Goal: Task Accomplishment & Management: Manage account settings

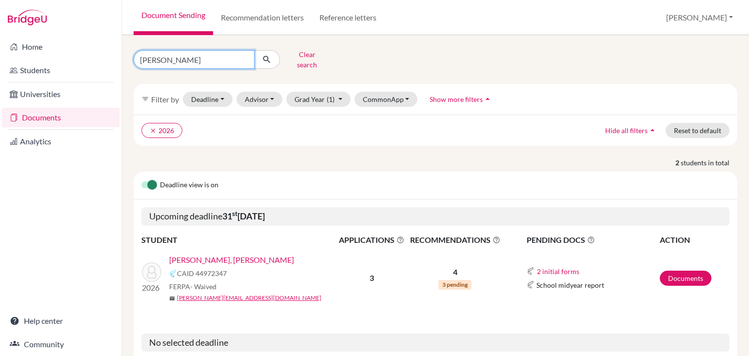
click at [214, 59] on input "bonilla" at bounding box center [194, 59] width 121 height 19
type input "abufele"
click button "submit" at bounding box center [267, 59] width 26 height 19
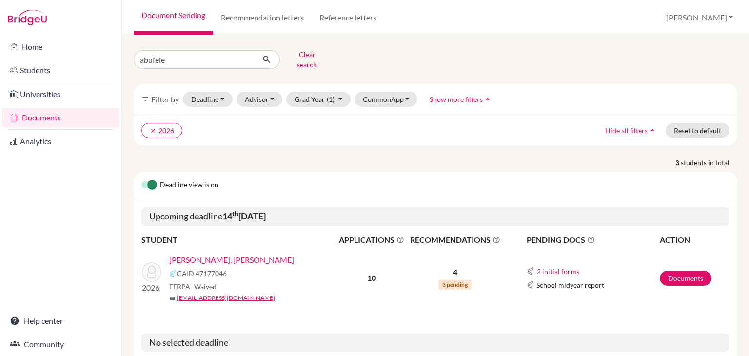
click at [233, 254] on link "[PERSON_NAME], [PERSON_NAME]" at bounding box center [231, 260] width 125 height 12
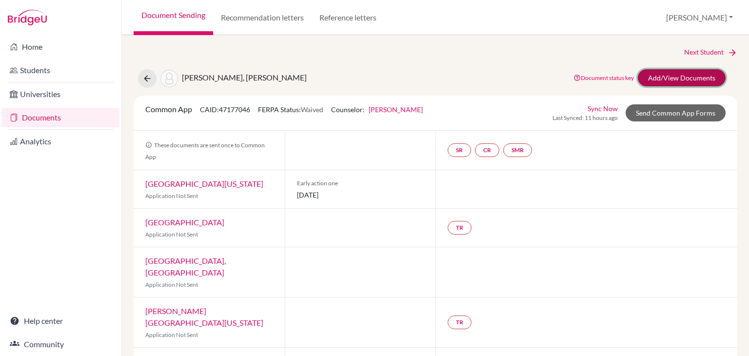
click at [678, 74] on link "Add/View Documents" at bounding box center [682, 77] width 88 height 17
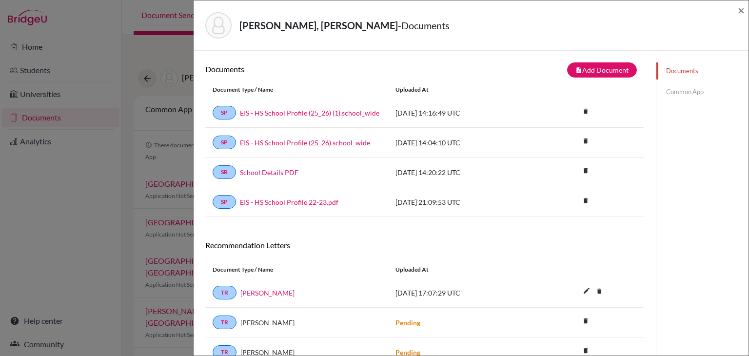
scroll to position [74, 0]
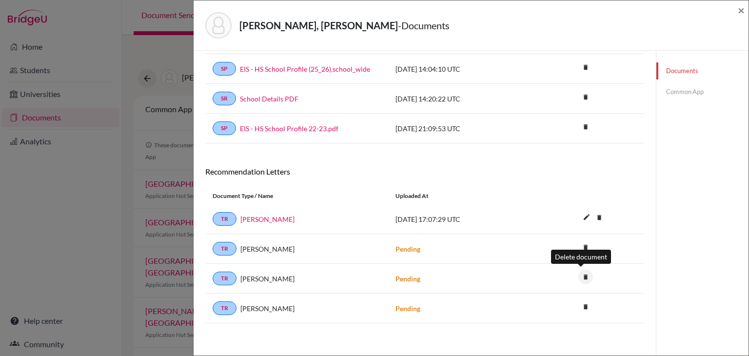
click at [584, 273] on icon "delete" at bounding box center [586, 277] width 15 height 15
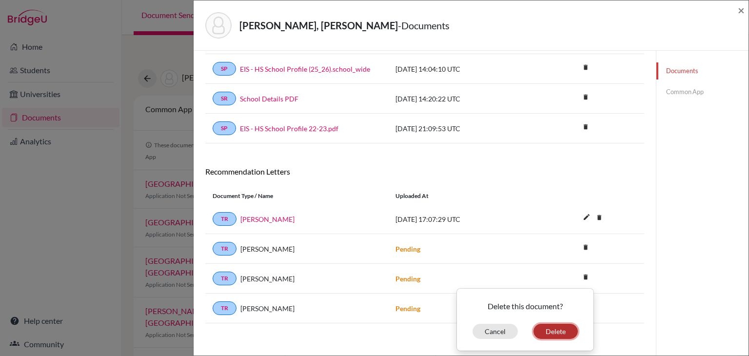
click at [560, 327] on button "Delete" at bounding box center [556, 331] width 44 height 15
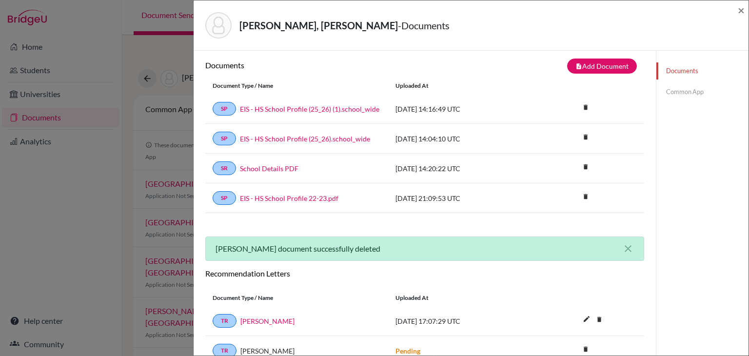
scroll to position [0, 0]
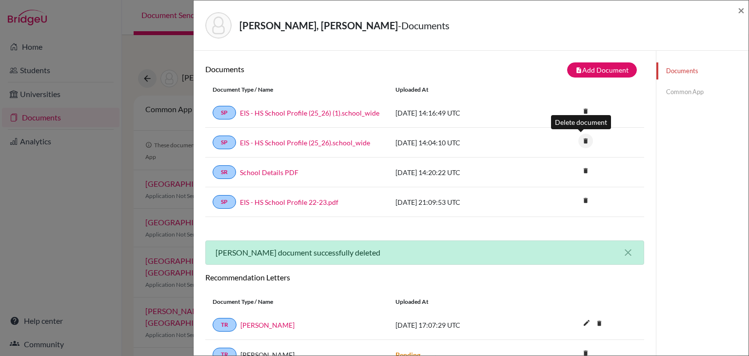
click at [585, 142] on icon "delete" at bounding box center [586, 141] width 15 height 15
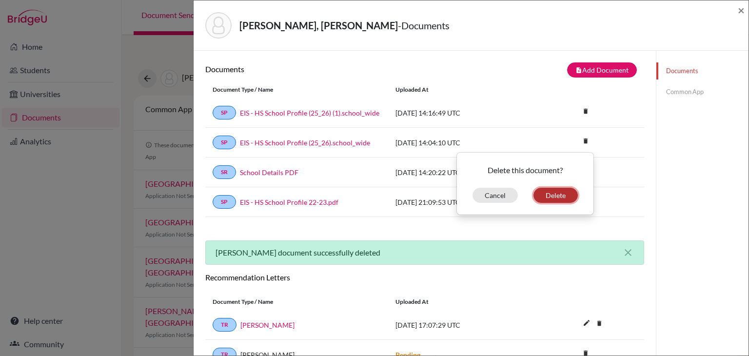
click at [557, 195] on button "Delete" at bounding box center [556, 195] width 44 height 15
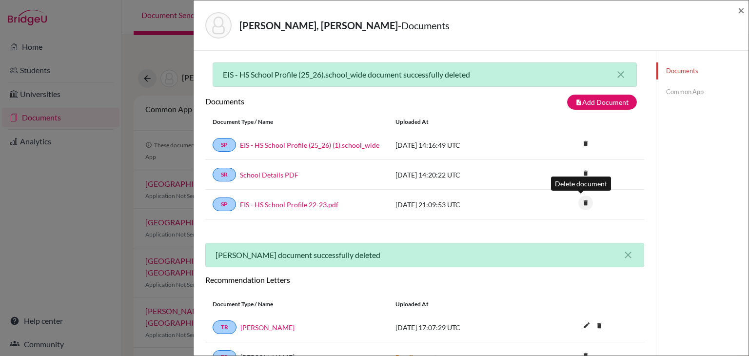
click at [582, 207] on icon "delete" at bounding box center [586, 203] width 15 height 15
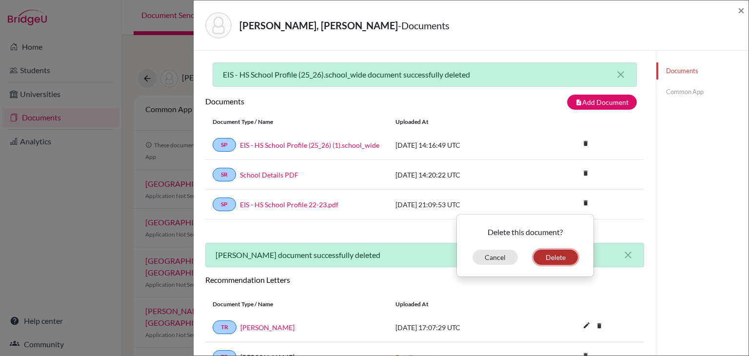
click at [566, 251] on button "Delete" at bounding box center [556, 257] width 44 height 15
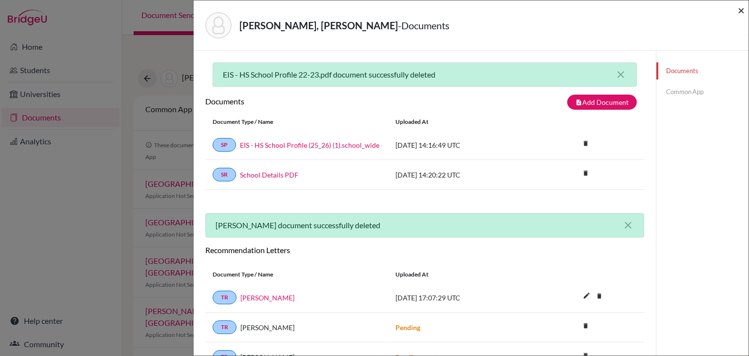
click at [739, 11] on span "×" at bounding box center [741, 10] width 7 height 14
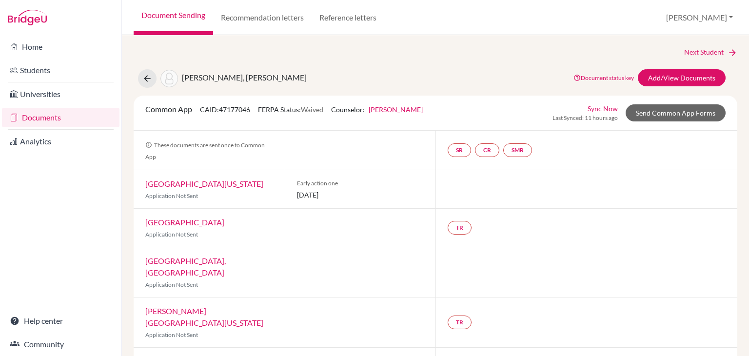
click at [410, 109] on link "Jessica Bowen" at bounding box center [396, 109] width 54 height 8
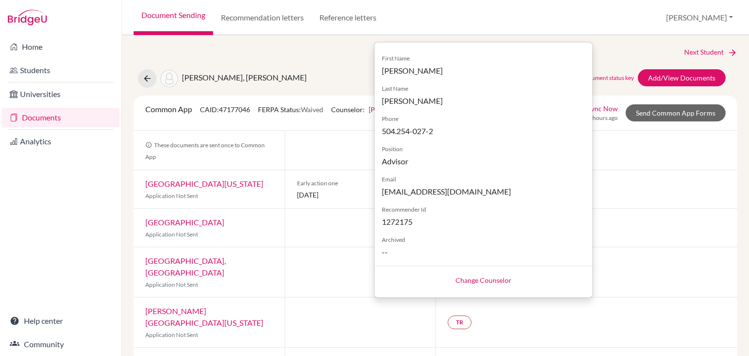
click at [465, 282] on link "Change Counselor" at bounding box center [484, 280] width 56 height 8
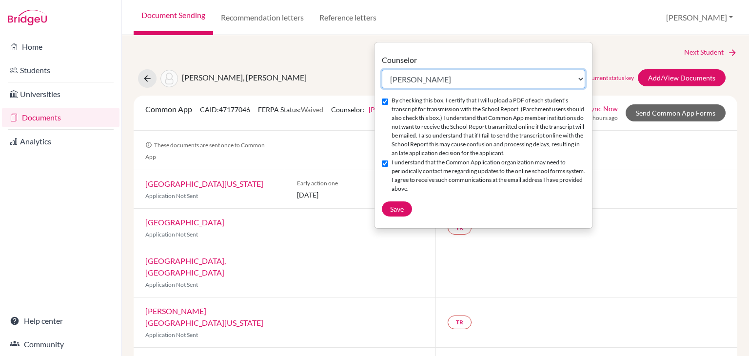
click at [427, 81] on select "Select counselor Denise Bacila Jessica Bowen Gloria Centeno Elizabeth Jarufe Ga…" at bounding box center [483, 79] width 203 height 19
select select "153060"
click at [382, 70] on select "Select counselor Denise Bacila Jessica Bowen Gloria Centeno Elizabeth Jarufe Ga…" at bounding box center [483, 79] width 203 height 19
checkbox input "false"
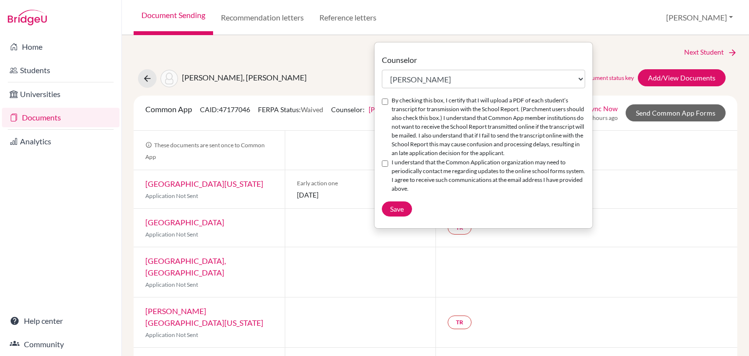
drag, startPoint x: 411, startPoint y: 170, endPoint x: 414, endPoint y: 153, distance: 16.8
click at [411, 169] on label "I understand that the Common Application organization may need to periodically …" at bounding box center [489, 175] width 194 height 35
click at [388, 167] on input "I understand that the Common Application organization may need to periodically …" at bounding box center [385, 164] width 6 height 6
checkbox input "true"
click at [416, 119] on label "By checking this box, I certify that I will upload a PDF of each student’s tran…" at bounding box center [489, 126] width 194 height 61
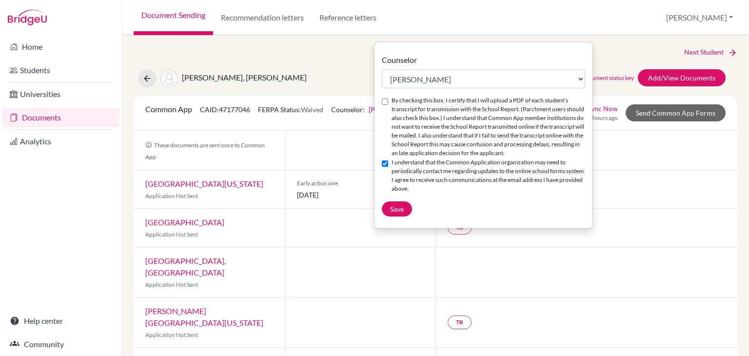
click at [388, 105] on input "By checking this box, I certify that I will upload a PDF of each student’s tran…" at bounding box center [385, 102] width 6 height 6
checkbox input "true"
click at [404, 213] on span "Save" at bounding box center [397, 209] width 14 height 8
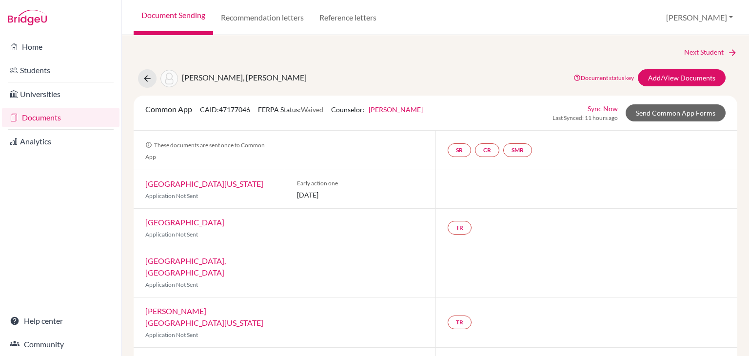
click at [285, 73] on div "Sebastian, Abufele Guillen Document status key TR Requirement. Document not upl…" at bounding box center [435, 78] width 619 height 19
click at [604, 106] on link "Sync Now" at bounding box center [603, 108] width 30 height 10
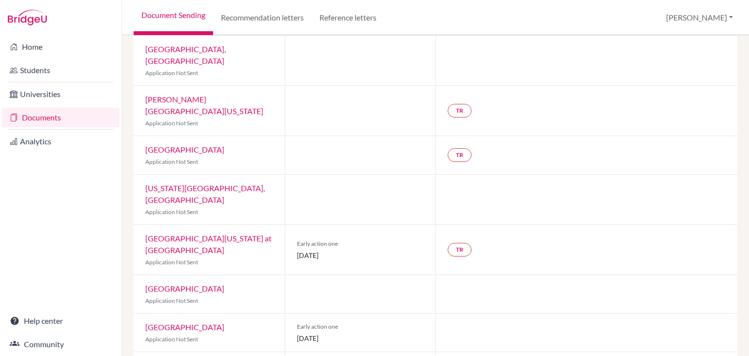
scroll to position [265, 0]
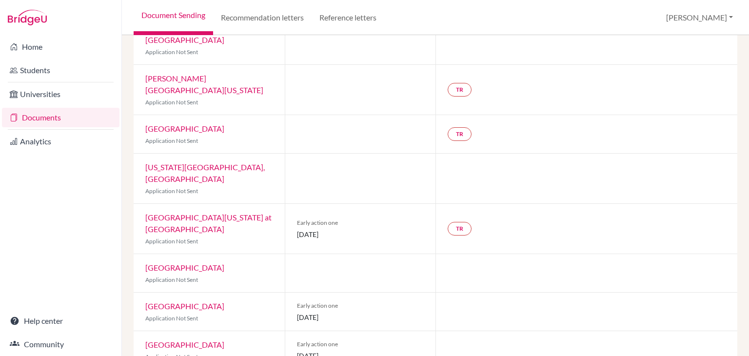
click at [242, 213] on link "[GEOGRAPHIC_DATA][US_STATE] at [GEOGRAPHIC_DATA]" at bounding box center [208, 223] width 126 height 21
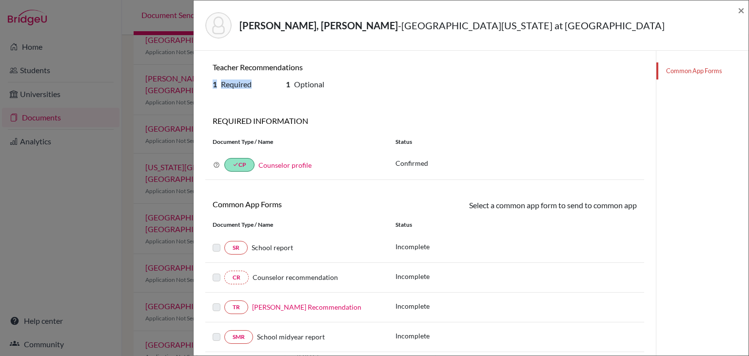
drag, startPoint x: 211, startPoint y: 85, endPoint x: 289, endPoint y: 86, distance: 77.6
click at [288, 86] on div "1 Required 1 Optional" at bounding box center [424, 86] width 439 height 13
click at [288, 86] on b "1" at bounding box center [288, 84] width 4 height 9
click at [301, 84] on span "Optional" at bounding box center [309, 84] width 30 height 9
drag, startPoint x: 283, startPoint y: 82, endPoint x: 336, endPoint y: 91, distance: 53.9
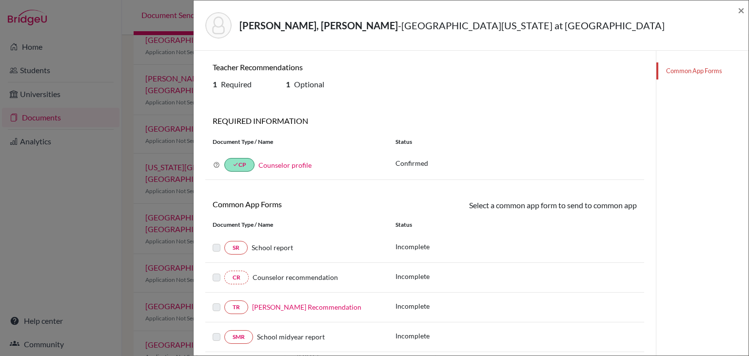
click at [336, 91] on div "1 Optional" at bounding box center [315, 86] width 73 height 13
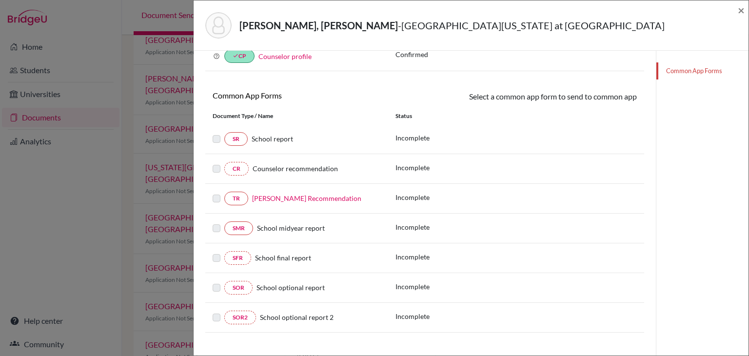
scroll to position [118, 0]
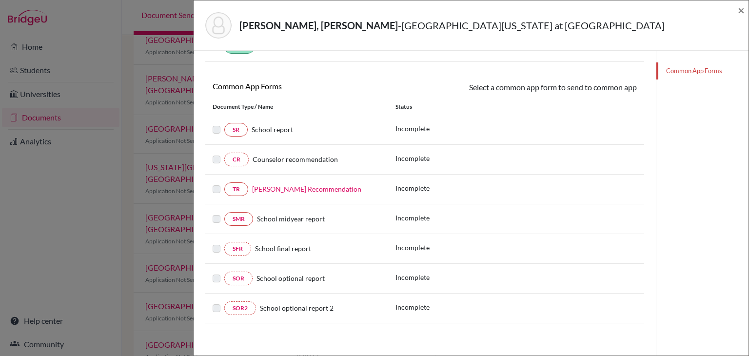
click at [319, 185] on link "[PERSON_NAME] Recommendation" at bounding box center [306, 189] width 109 height 8
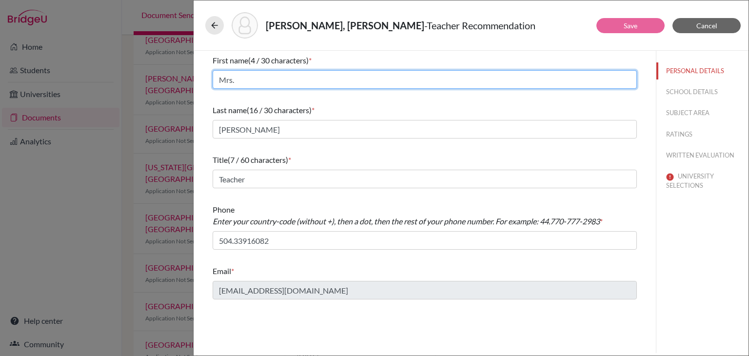
click at [254, 81] on input "Mrs." at bounding box center [425, 79] width 424 height 19
type input "Marcia"
click at [626, 83] on input "Marcia" at bounding box center [425, 79] width 424 height 19
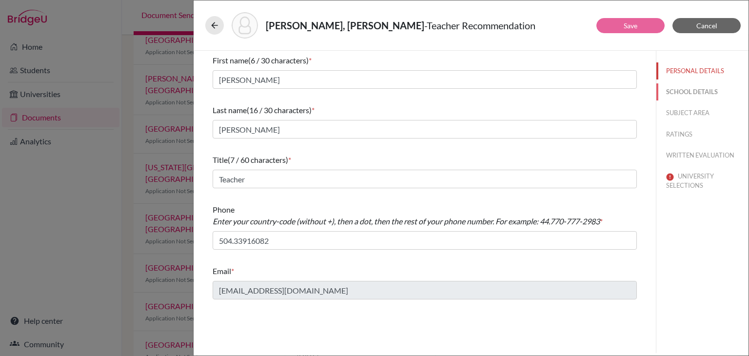
click at [711, 89] on button "SCHOOL DETAILS" at bounding box center [703, 91] width 92 height 17
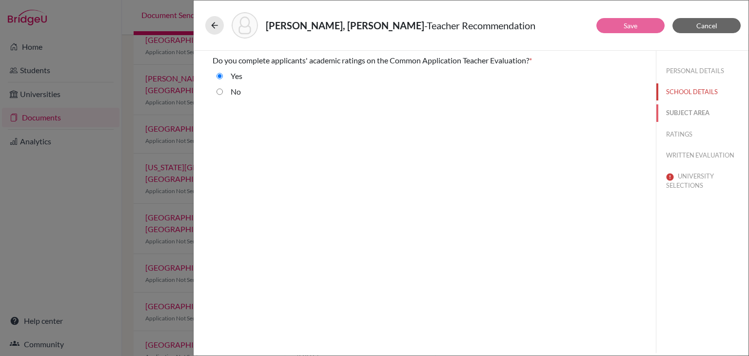
click at [708, 106] on button "SUBJECT AREA" at bounding box center [703, 112] width 92 height 17
select select "0"
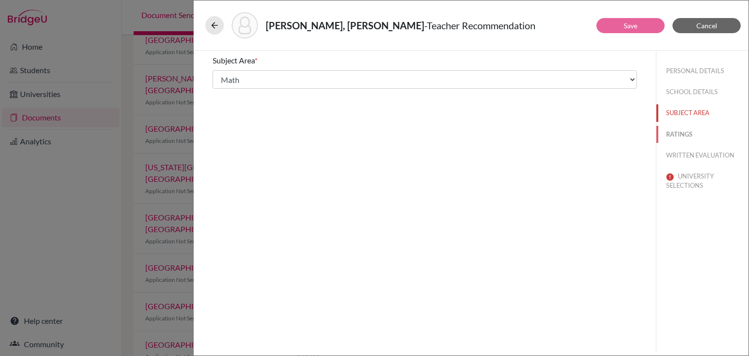
click at [708, 127] on button "RATINGS" at bounding box center [703, 134] width 92 height 17
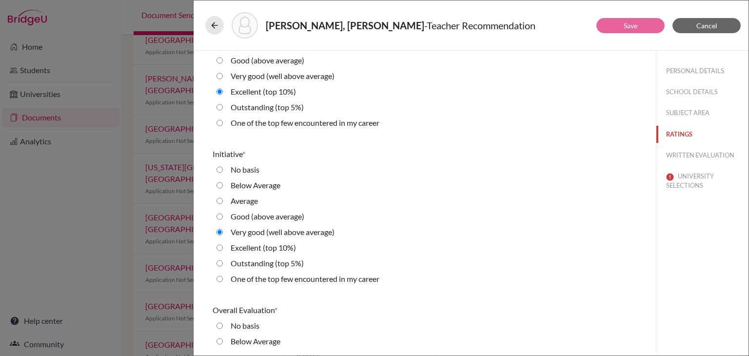
scroll to position [2188, 0]
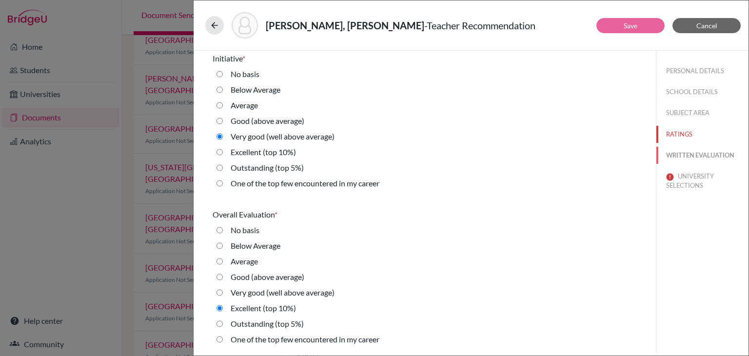
click at [681, 157] on button "WRITTEN EVALUATION" at bounding box center [703, 155] width 92 height 17
radio input "true"
radio average\) "true"
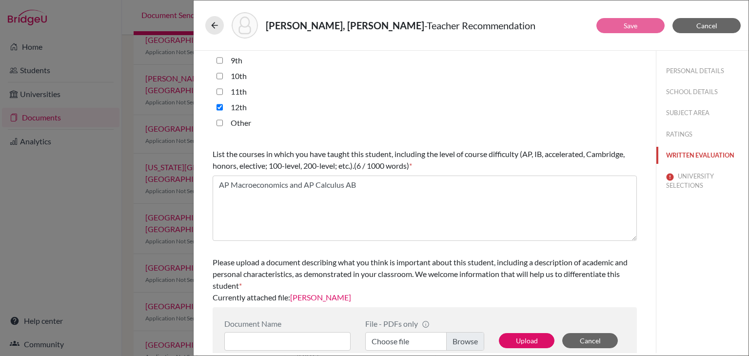
scroll to position [261, 0]
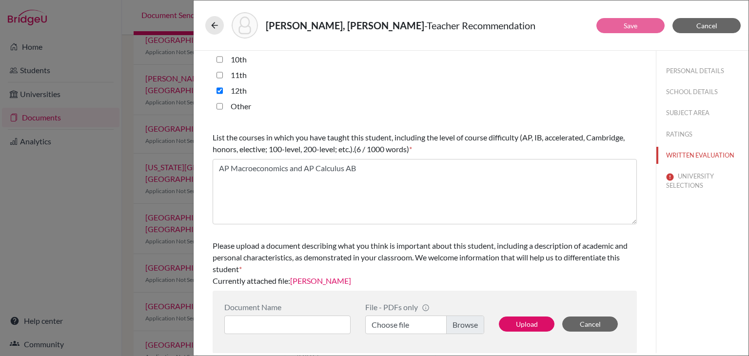
click at [351, 276] on link "Sebastian Abufele LOR" at bounding box center [320, 280] width 61 height 9
click at [704, 173] on button "UNIVERSITY SELECTIONS" at bounding box center [703, 181] width 92 height 26
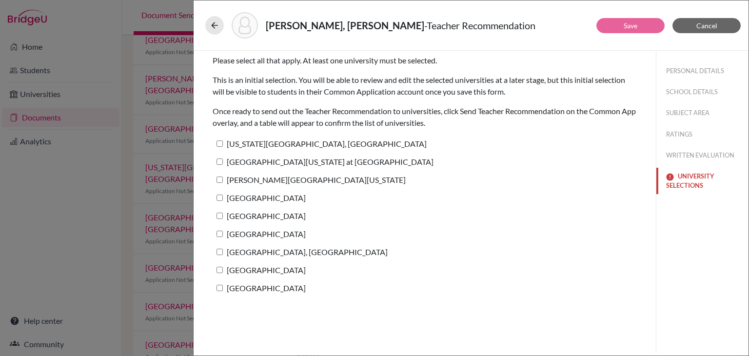
scroll to position [0, 0]
click at [343, 149] on label "[US_STATE][GEOGRAPHIC_DATA], [GEOGRAPHIC_DATA]" at bounding box center [320, 144] width 214 height 14
click at [223, 147] on input "[US_STATE][GEOGRAPHIC_DATA], [GEOGRAPHIC_DATA]" at bounding box center [220, 144] width 6 height 6
checkbox input "true"
click at [330, 159] on label "[GEOGRAPHIC_DATA][US_STATE] at [GEOGRAPHIC_DATA]" at bounding box center [323, 162] width 221 height 14
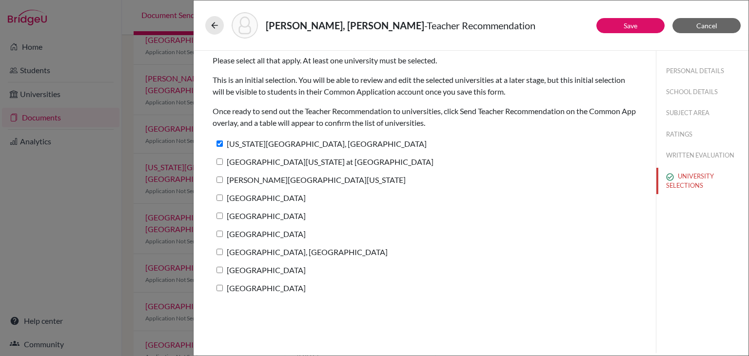
drag, startPoint x: 310, startPoint y: 179, endPoint x: 298, endPoint y: 182, distance: 12.7
click at [309, 179] on label "[PERSON_NAME][GEOGRAPHIC_DATA][US_STATE]" at bounding box center [309, 180] width 193 height 14
click at [223, 179] on input "[PERSON_NAME][GEOGRAPHIC_DATA][US_STATE]" at bounding box center [220, 180] width 6 height 6
checkbox input "true"
click at [267, 164] on label "[GEOGRAPHIC_DATA][US_STATE] at [GEOGRAPHIC_DATA]" at bounding box center [323, 162] width 221 height 14
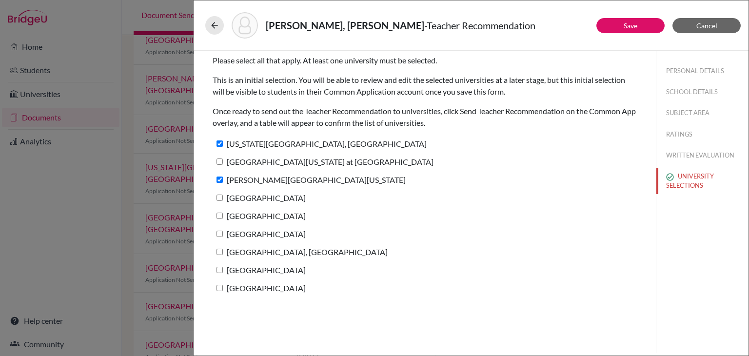
click at [223, 164] on input "[GEOGRAPHIC_DATA][US_STATE] at [GEOGRAPHIC_DATA]" at bounding box center [220, 162] width 6 height 6
checkbox input "true"
click at [273, 197] on label "[GEOGRAPHIC_DATA]" at bounding box center [259, 198] width 93 height 14
click at [223, 197] on input "[GEOGRAPHIC_DATA]" at bounding box center [220, 198] width 6 height 6
checkbox input "true"
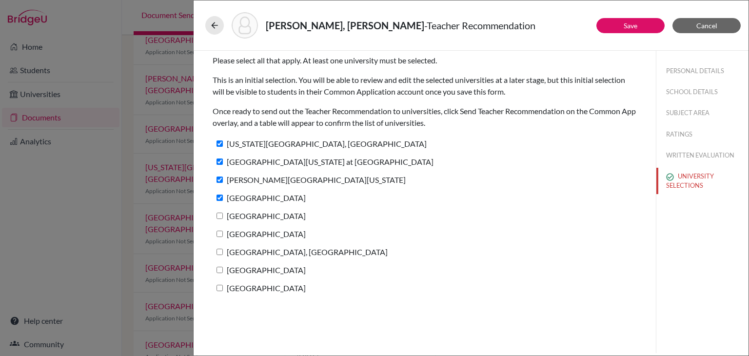
click at [267, 216] on label "[GEOGRAPHIC_DATA]" at bounding box center [259, 216] width 93 height 14
click at [223, 216] on input "[GEOGRAPHIC_DATA]" at bounding box center [220, 216] width 6 height 6
checkbox input "true"
click at [267, 236] on label "[GEOGRAPHIC_DATA]" at bounding box center [259, 234] width 93 height 14
click at [223, 236] on input "[GEOGRAPHIC_DATA]" at bounding box center [220, 234] width 6 height 6
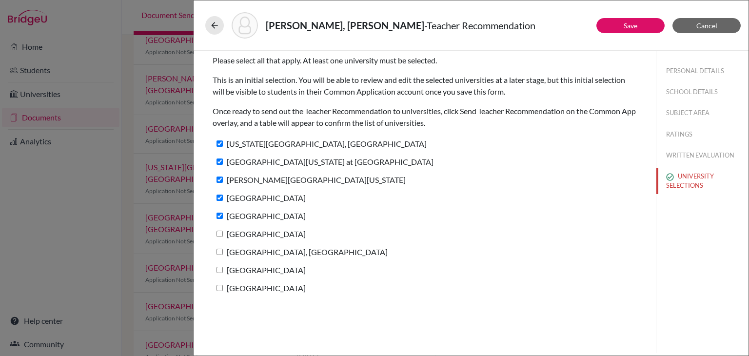
checkbox input "true"
click at [272, 252] on label "[GEOGRAPHIC_DATA], [GEOGRAPHIC_DATA]" at bounding box center [300, 252] width 175 height 14
click at [223, 252] on input "[GEOGRAPHIC_DATA], [GEOGRAPHIC_DATA]" at bounding box center [220, 252] width 6 height 6
checkbox input "true"
click at [271, 268] on label "[GEOGRAPHIC_DATA]" at bounding box center [259, 270] width 93 height 14
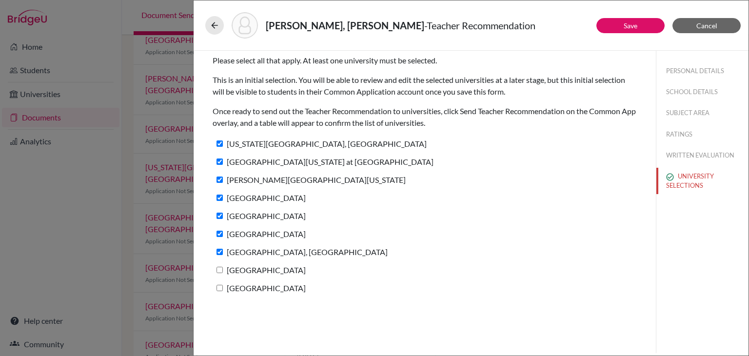
click at [223, 268] on input "[GEOGRAPHIC_DATA]" at bounding box center [220, 270] width 6 height 6
checkbox input "true"
click at [278, 289] on label "[GEOGRAPHIC_DATA]" at bounding box center [259, 288] width 93 height 14
click at [223, 289] on input "[GEOGRAPHIC_DATA]" at bounding box center [220, 288] width 6 height 6
checkbox input "true"
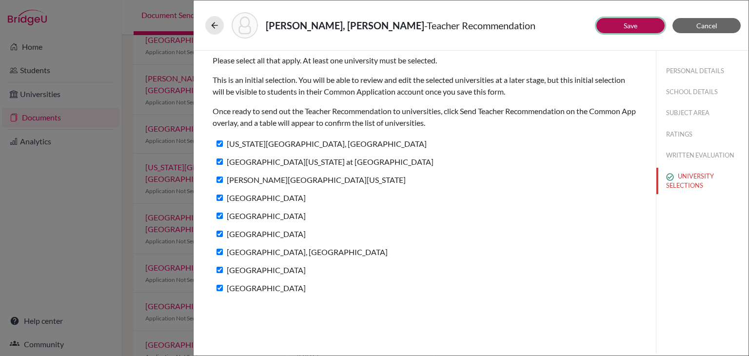
click at [650, 25] on button "Save" at bounding box center [631, 25] width 68 height 15
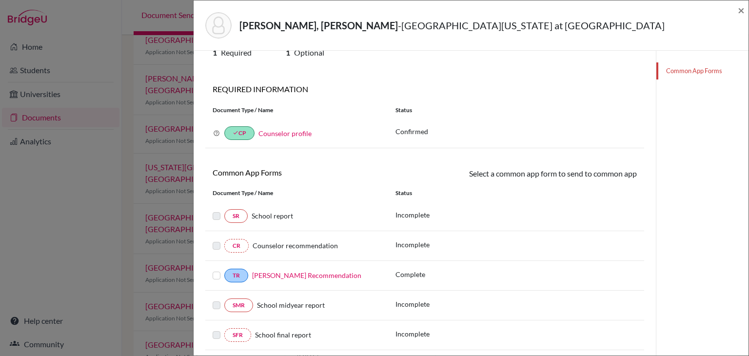
scroll to position [98, 0]
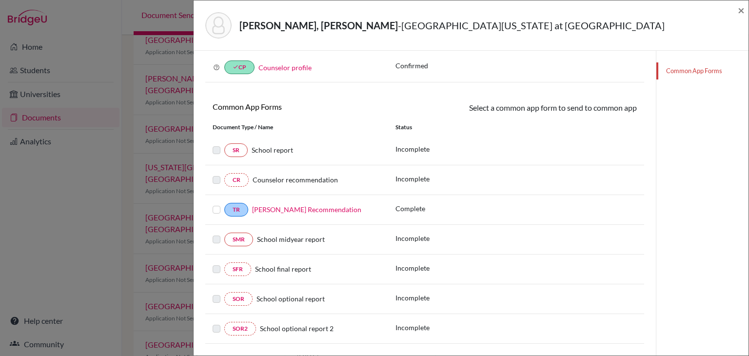
click at [209, 209] on div "TR Marcia Solis’s Recommendation" at bounding box center [296, 210] width 183 height 14
click at [213, 204] on label at bounding box center [217, 204] width 8 height 0
click at [0, 0] on input "checkbox" at bounding box center [0, 0] width 0 height 0
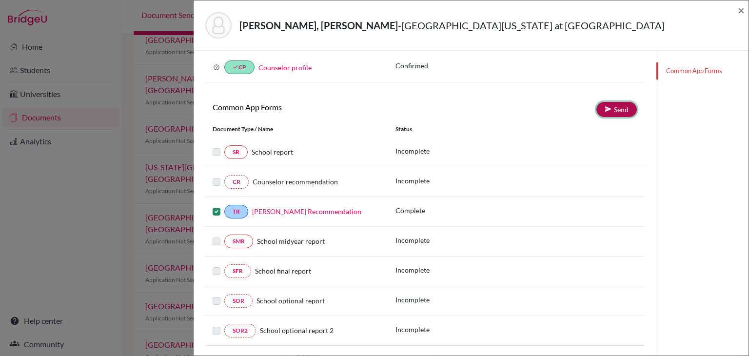
click at [597, 108] on link "Send" at bounding box center [617, 109] width 40 height 15
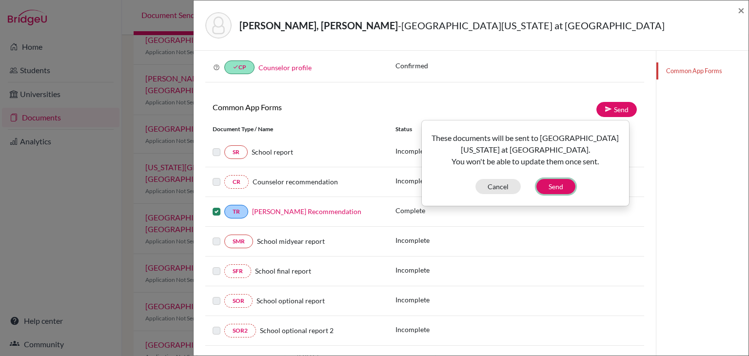
click at [555, 185] on button "Send" at bounding box center [556, 186] width 39 height 15
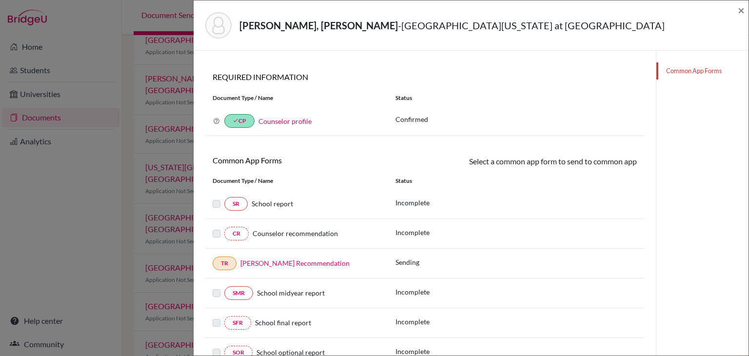
scroll to position [0, 0]
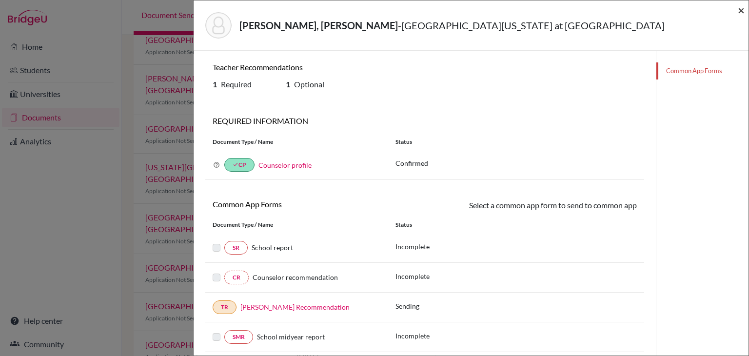
click at [743, 7] on span "×" at bounding box center [741, 10] width 7 height 14
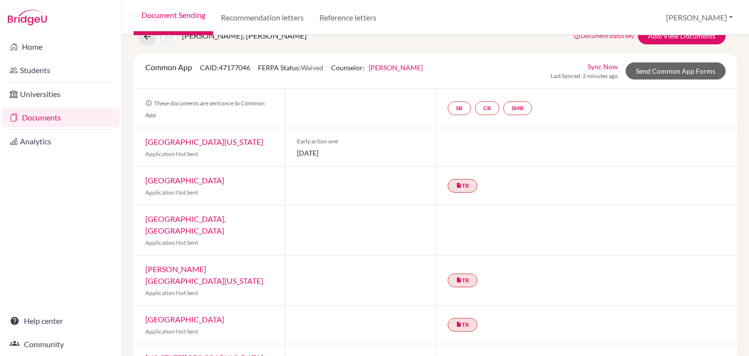
scroll to position [38, 0]
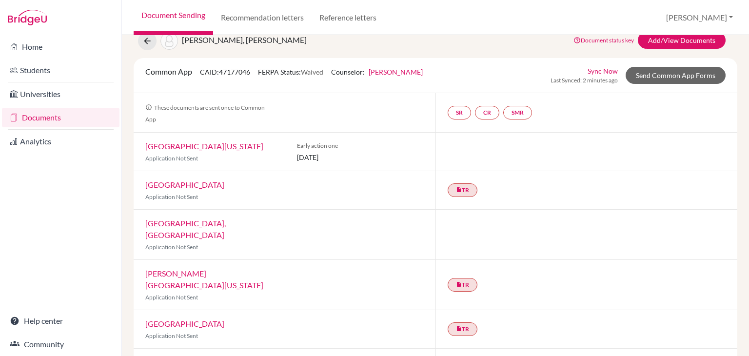
click at [192, 189] on div "Drexel University Application Not Sent" at bounding box center [209, 190] width 151 height 38
click at [189, 184] on link "[GEOGRAPHIC_DATA]" at bounding box center [184, 184] width 79 height 9
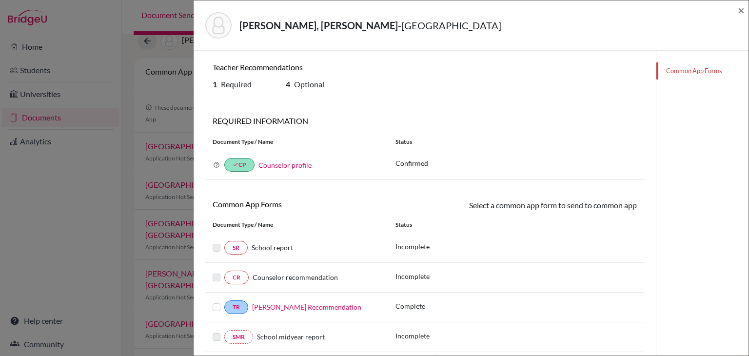
click at [216, 302] on label at bounding box center [217, 302] width 8 height 0
click at [0, 0] on input "checkbox" at bounding box center [0, 0] width 0 height 0
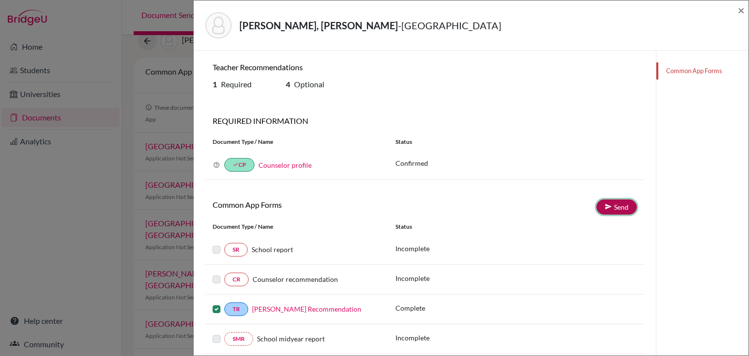
click at [613, 208] on link "Send" at bounding box center [617, 207] width 40 height 15
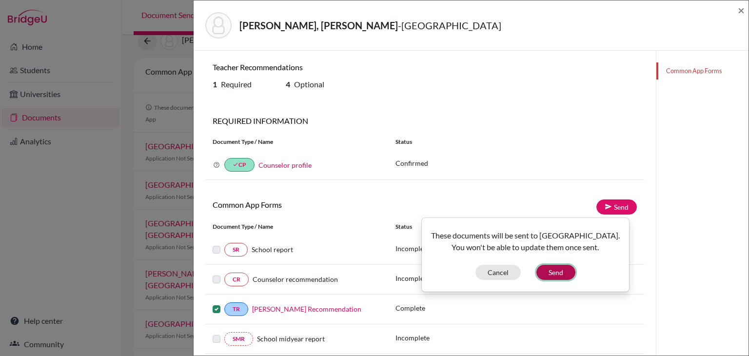
click at [552, 276] on button "Send" at bounding box center [556, 272] width 39 height 15
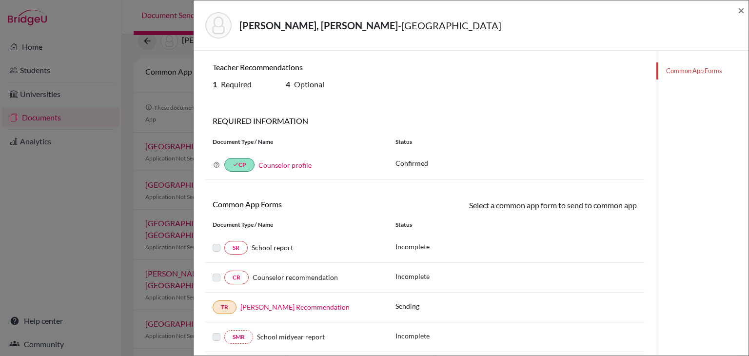
click at [737, 12] on div "Sebastian, Abufele Guillen - Drexel University ×" at bounding box center [471, 25] width 547 height 42
click at [741, 12] on span "×" at bounding box center [741, 10] width 7 height 14
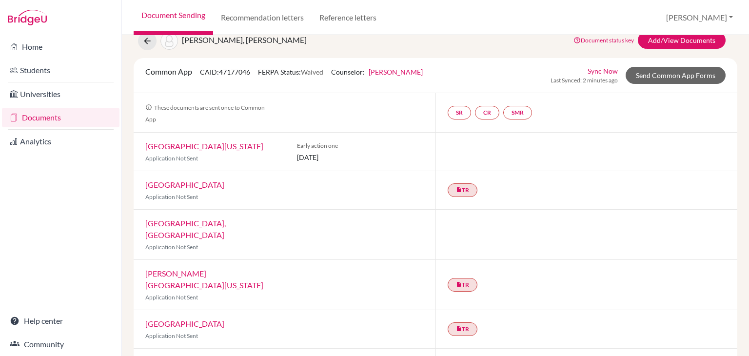
click at [206, 269] on link "[PERSON_NAME][GEOGRAPHIC_DATA][US_STATE]" at bounding box center [204, 279] width 118 height 21
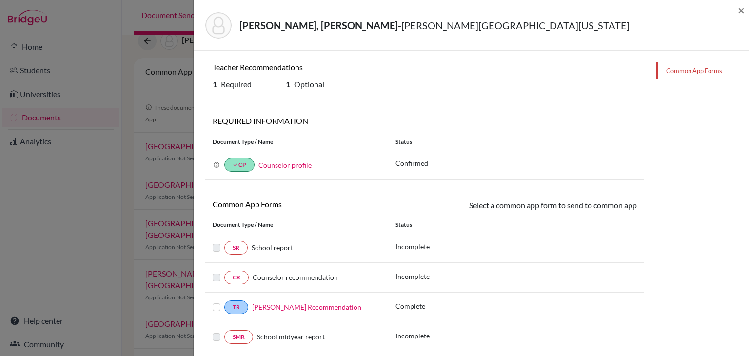
click at [219, 310] on div at bounding box center [219, 308] width 12 height 12
click at [221, 304] on div at bounding box center [219, 308] width 12 height 12
click at [218, 302] on label at bounding box center [217, 302] width 8 height 0
click at [0, 0] on input "checkbox" at bounding box center [0, 0] width 0 height 0
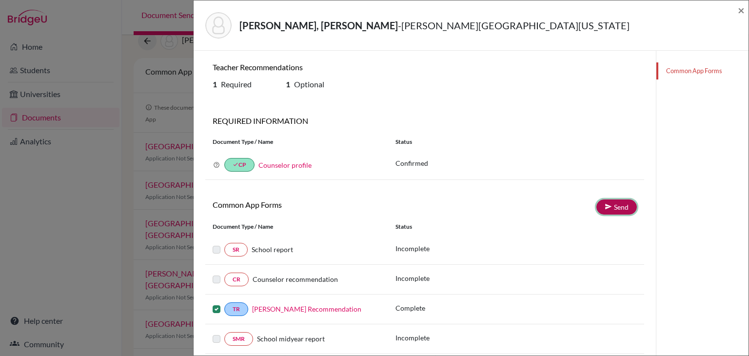
click at [601, 201] on link "Send" at bounding box center [617, 207] width 40 height 15
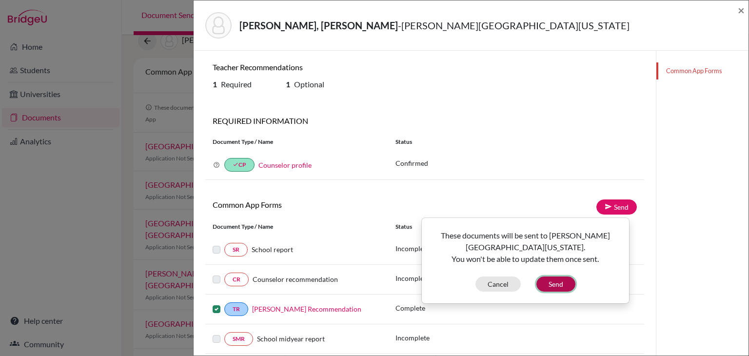
click at [562, 281] on button "Send" at bounding box center [556, 284] width 39 height 15
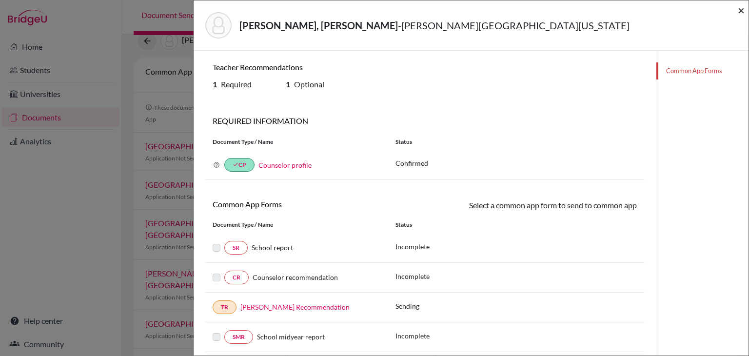
click at [738, 13] on span "×" at bounding box center [741, 10] width 7 height 14
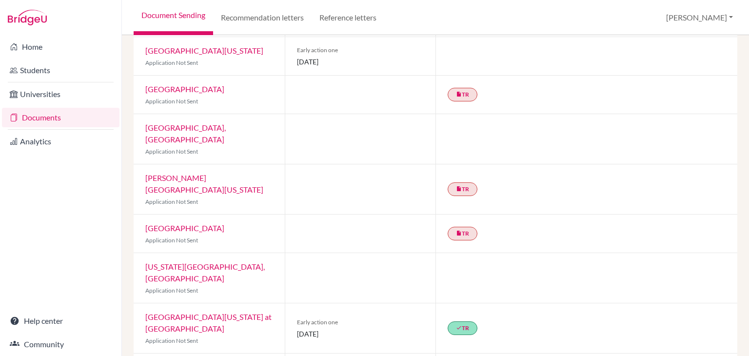
scroll to position [135, 0]
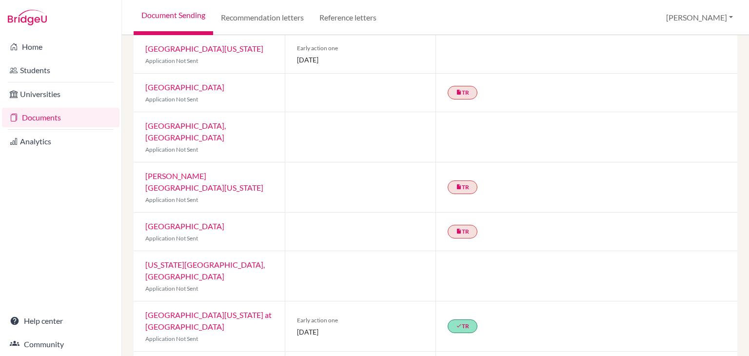
click at [203, 222] on link "[GEOGRAPHIC_DATA]" at bounding box center [184, 226] width 79 height 9
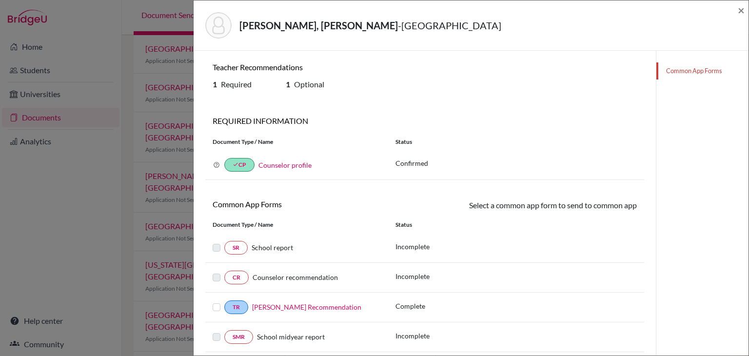
click at [214, 302] on label at bounding box center [217, 302] width 8 height 0
click at [0, 0] on input "checkbox" at bounding box center [0, 0] width 0 height 0
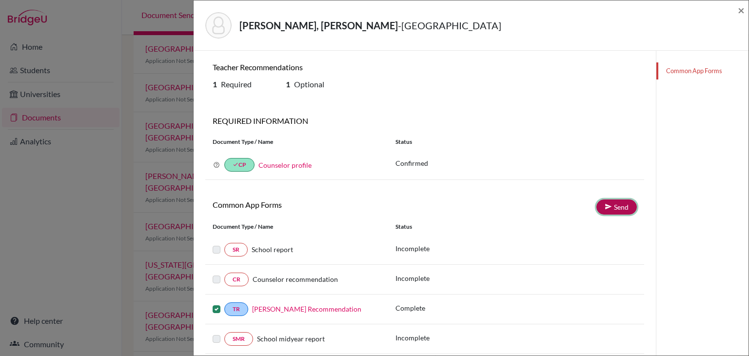
click at [597, 206] on link "Send" at bounding box center [617, 207] width 40 height 15
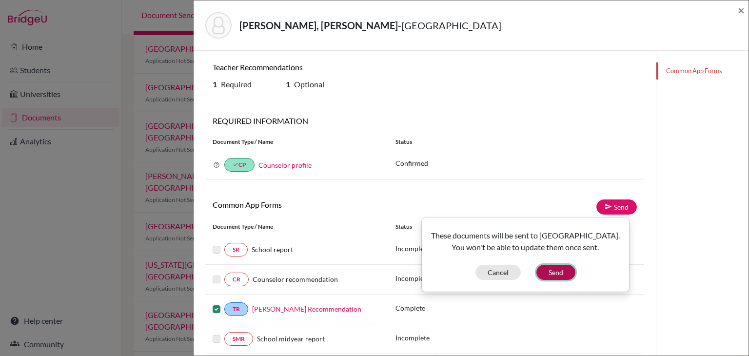
click at [545, 280] on button "Send" at bounding box center [556, 272] width 39 height 15
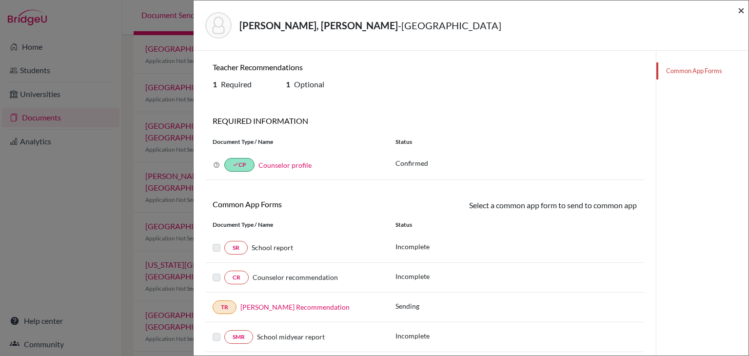
click at [739, 13] on span "×" at bounding box center [741, 10] width 7 height 14
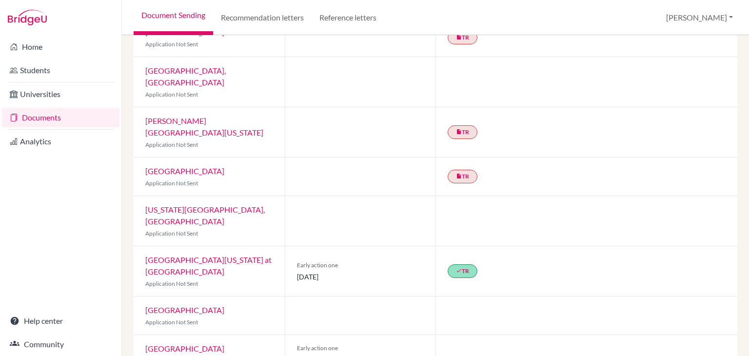
scroll to position [233, 0]
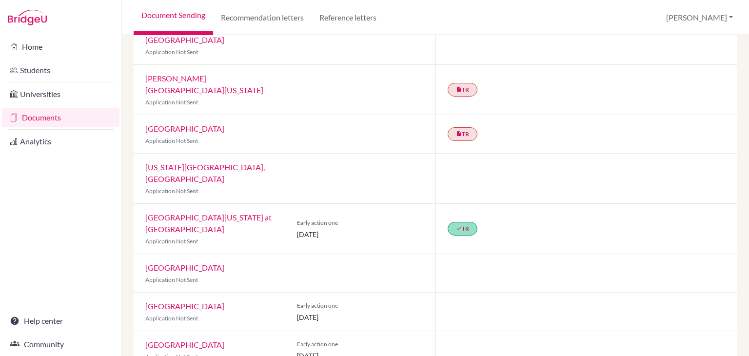
click at [603, 204] on div "done TR" at bounding box center [587, 229] width 302 height 50
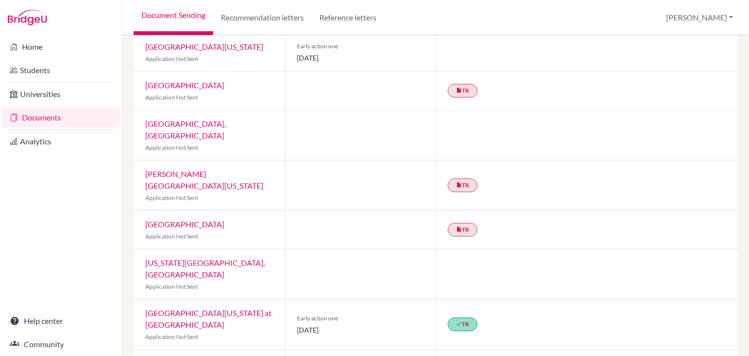
scroll to position [38, 0]
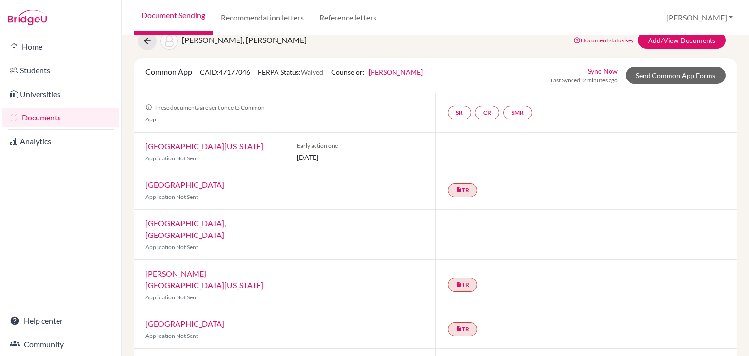
click at [601, 76] on span "Last Synced: 2 minutes ago" at bounding box center [584, 80] width 67 height 9
click at [601, 71] on link "Sync Now" at bounding box center [603, 71] width 30 height 10
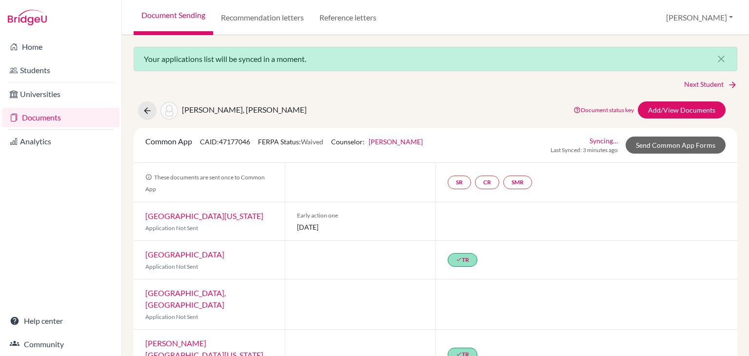
click at [187, 217] on link "[GEOGRAPHIC_DATA][US_STATE]" at bounding box center [204, 215] width 118 height 9
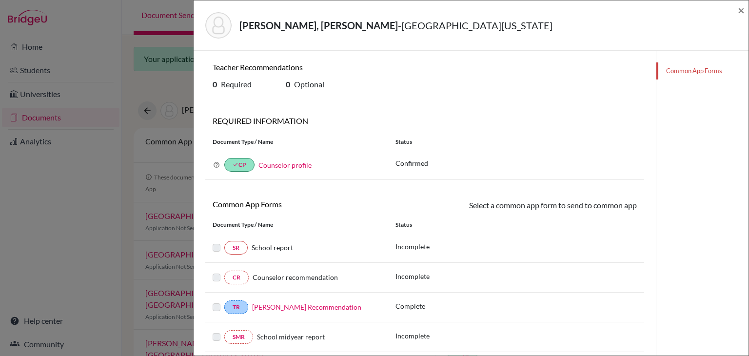
drag, startPoint x: 211, startPoint y: 81, endPoint x: 221, endPoint y: 81, distance: 9.3
click at [211, 81] on div "0 Required" at bounding box center [241, 86] width 73 height 13
drag, startPoint x: 221, startPoint y: 81, endPoint x: 229, endPoint y: 81, distance: 8.3
click at [227, 81] on h6 "0 Required" at bounding box center [242, 84] width 59 height 9
click at [342, 88] on h6 "0 Optional" at bounding box center [315, 84] width 59 height 9
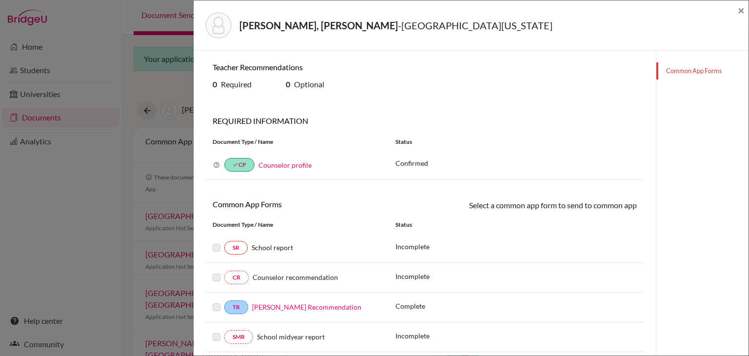
drag, startPoint x: 213, startPoint y: 84, endPoint x: 335, endPoint y: 82, distance: 122.5
click at [335, 82] on div "0 Required 0 Optional" at bounding box center [424, 86] width 439 height 13
click at [152, 180] on div "[PERSON_NAME], [PERSON_NAME] - University of [US_STATE] × Teacher Recommendatio…" at bounding box center [374, 178] width 749 height 356
click at [740, 8] on span "×" at bounding box center [741, 10] width 7 height 14
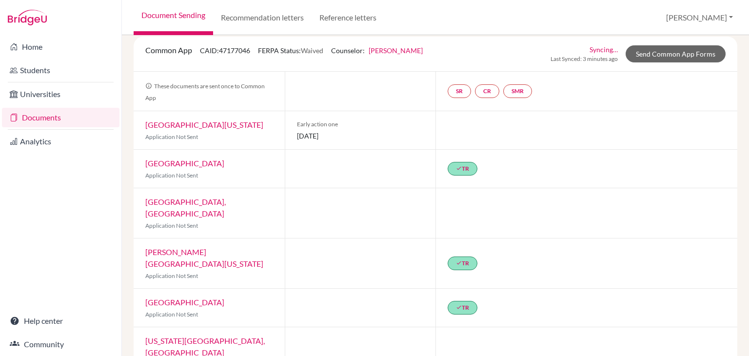
scroll to position [98, 0]
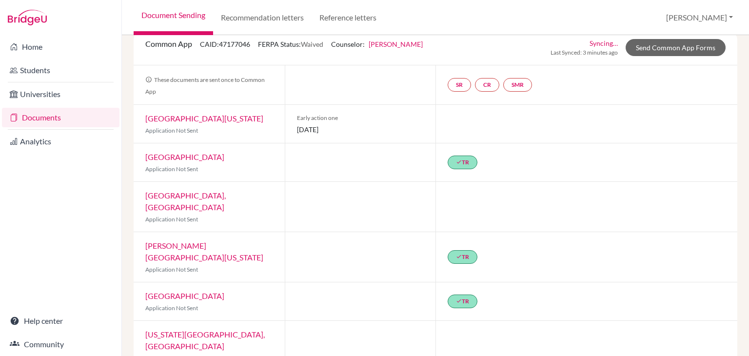
click at [254, 201] on div "[GEOGRAPHIC_DATA], [GEOGRAPHIC_DATA] Application Not Sent" at bounding box center [209, 207] width 151 height 50
click at [226, 194] on link "[GEOGRAPHIC_DATA], [GEOGRAPHIC_DATA]" at bounding box center [185, 201] width 81 height 21
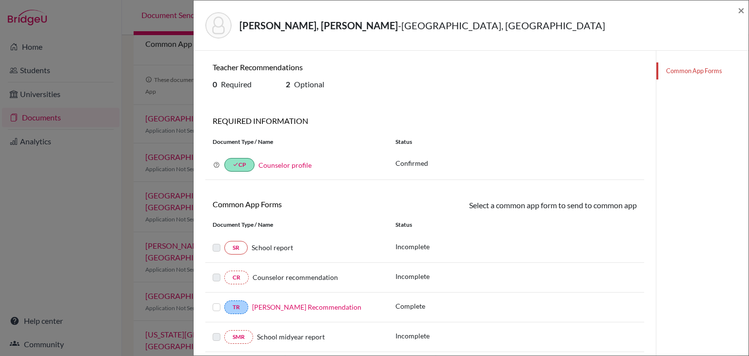
drag, startPoint x: 213, startPoint y: 87, endPoint x: 354, endPoint y: 90, distance: 141.0
click at [354, 90] on div "0 Required 2 Optional" at bounding box center [424, 86] width 439 height 13
click at [211, 308] on div "TR [PERSON_NAME] Recommendation" at bounding box center [296, 308] width 183 height 14
click at [214, 302] on label at bounding box center [217, 302] width 8 height 0
click at [0, 0] on input "checkbox" at bounding box center [0, 0] width 0 height 0
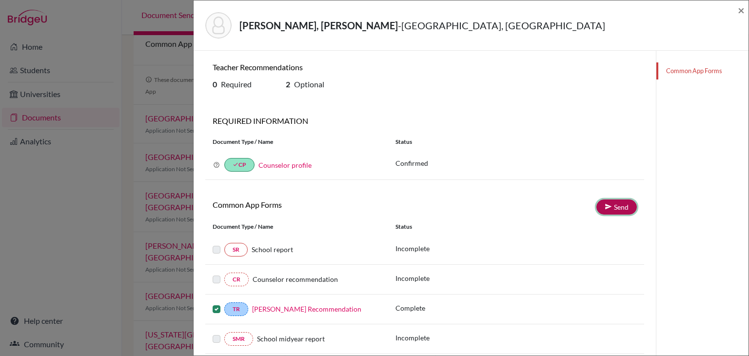
click at [605, 205] on icon at bounding box center [608, 206] width 7 height 7
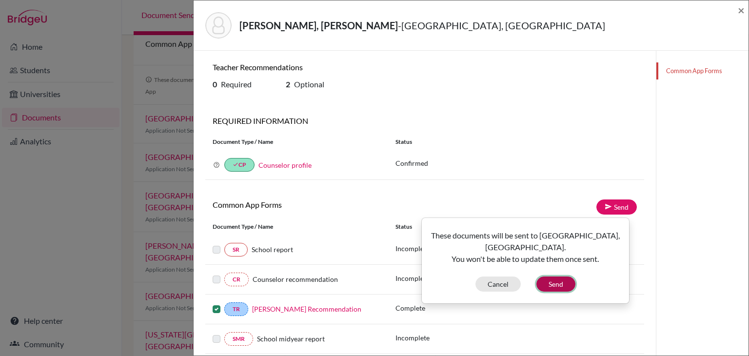
click at [547, 285] on button "Send" at bounding box center [556, 284] width 39 height 15
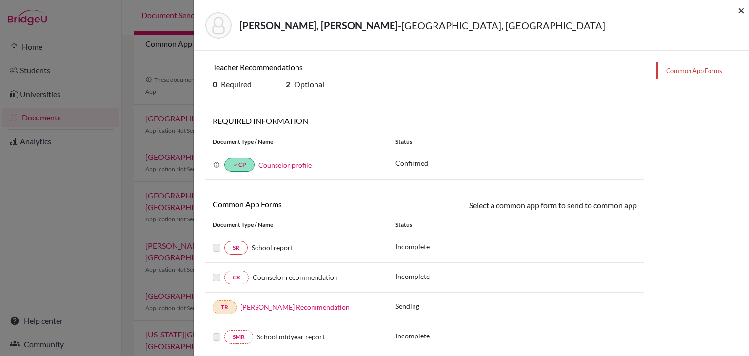
click at [744, 12] on span "×" at bounding box center [741, 10] width 7 height 14
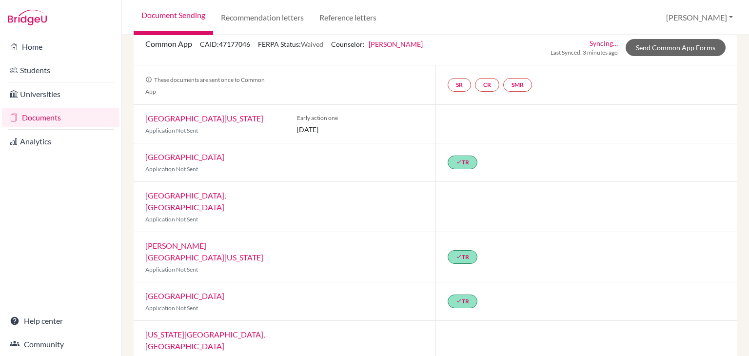
scroll to position [195, 0]
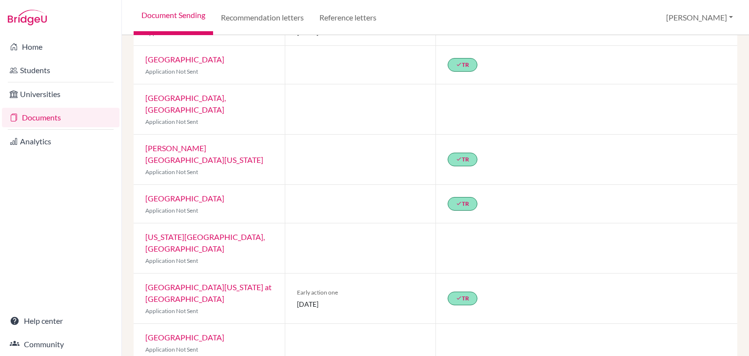
click at [229, 232] on link "[US_STATE][GEOGRAPHIC_DATA], [GEOGRAPHIC_DATA]" at bounding box center [205, 242] width 120 height 21
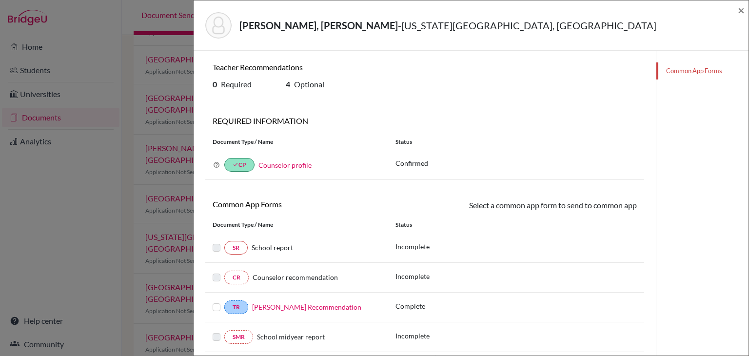
click at [216, 302] on div at bounding box center [219, 308] width 12 height 12
click at [219, 302] on label at bounding box center [217, 302] width 8 height 0
click at [0, 0] on input "checkbox" at bounding box center [0, 0] width 0 height 0
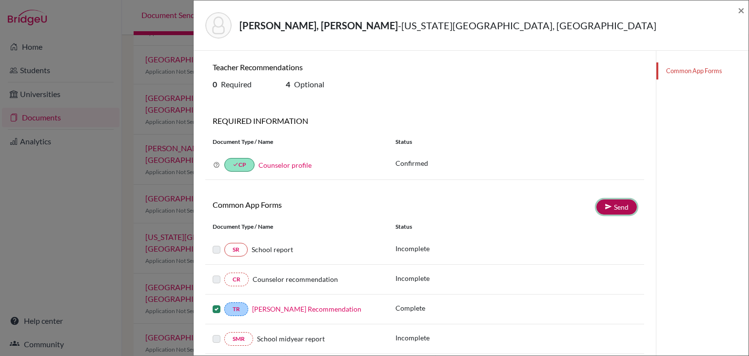
click at [625, 210] on link "Send" at bounding box center [617, 207] width 40 height 15
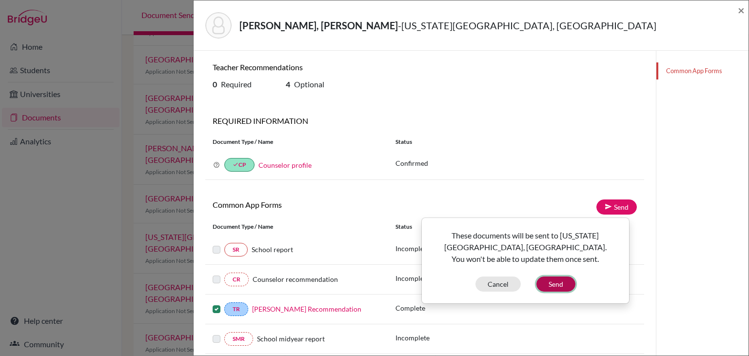
click at [565, 280] on button "Send" at bounding box center [556, 284] width 39 height 15
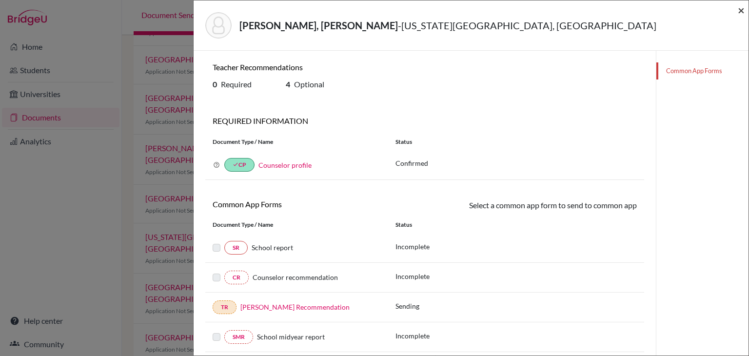
click at [740, 12] on span "×" at bounding box center [741, 10] width 7 height 14
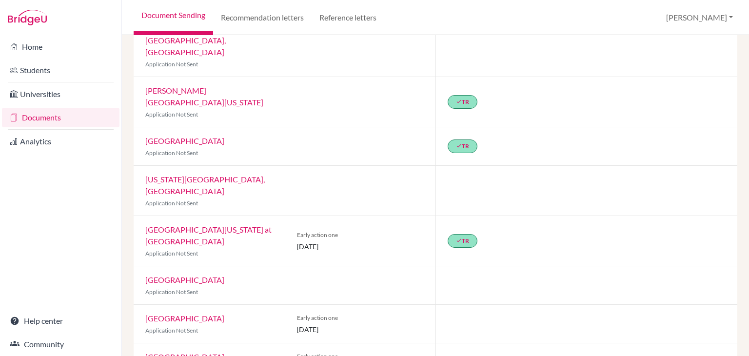
scroll to position [265, 0]
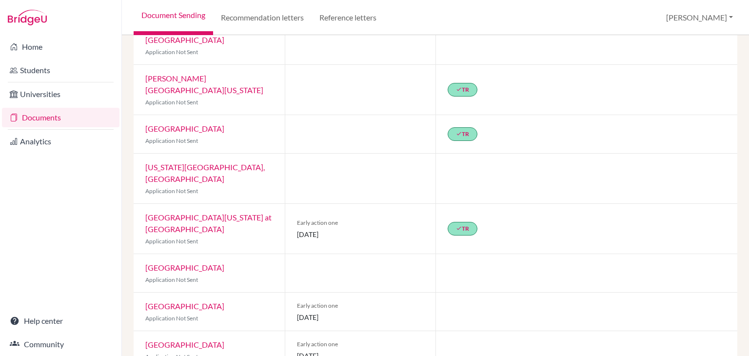
click at [213, 263] on link "[GEOGRAPHIC_DATA]" at bounding box center [184, 267] width 79 height 9
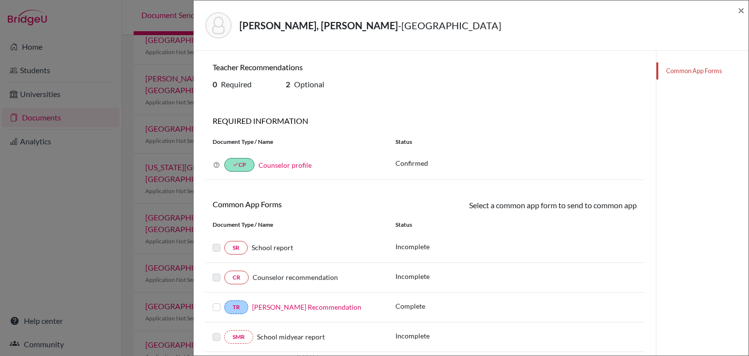
click at [215, 302] on label at bounding box center [217, 302] width 8 height 0
click at [0, 0] on input "checkbox" at bounding box center [0, 0] width 0 height 0
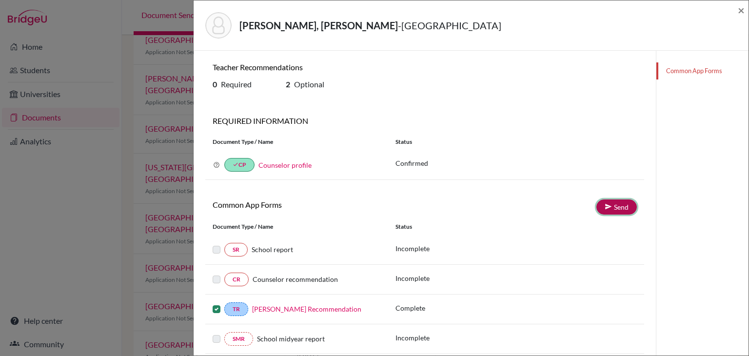
click at [612, 205] on link "Send" at bounding box center [617, 207] width 40 height 15
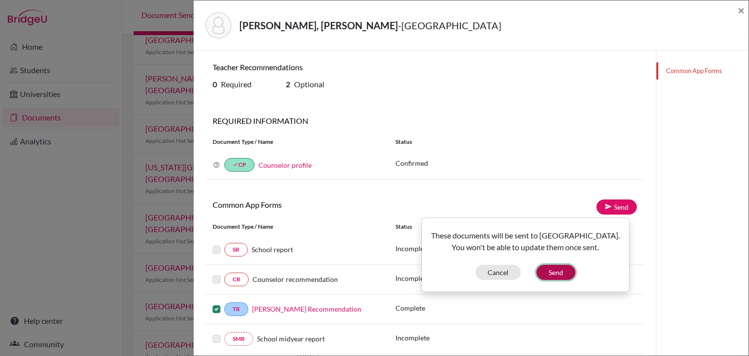
click at [556, 280] on button "Send" at bounding box center [556, 272] width 39 height 15
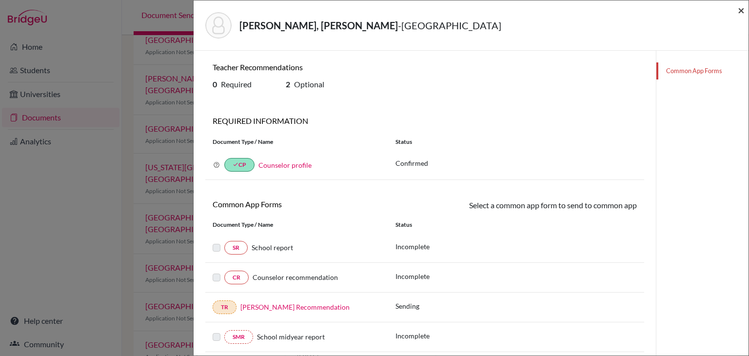
click at [739, 10] on span "×" at bounding box center [741, 10] width 7 height 14
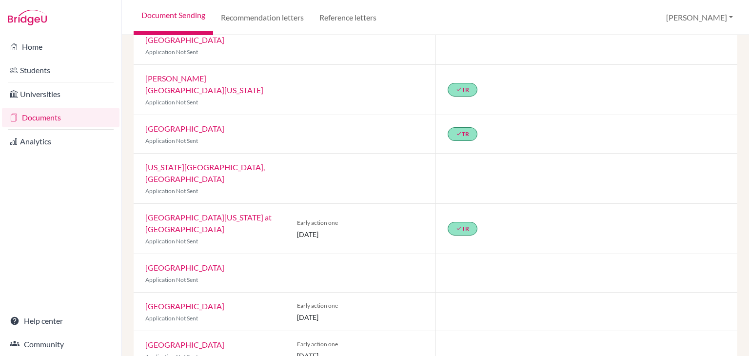
click at [189, 302] on link "[GEOGRAPHIC_DATA]" at bounding box center [184, 306] width 79 height 9
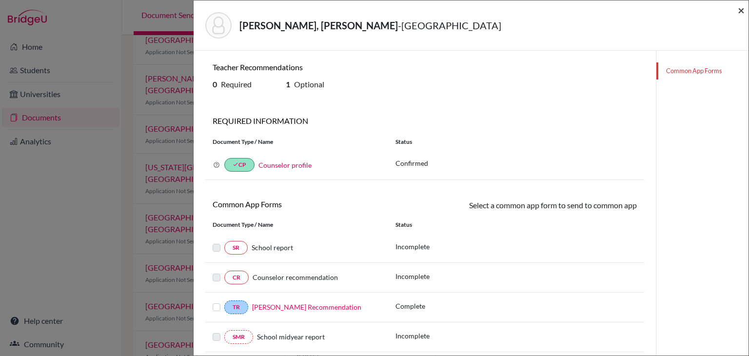
click at [744, 7] on span "×" at bounding box center [741, 10] width 7 height 14
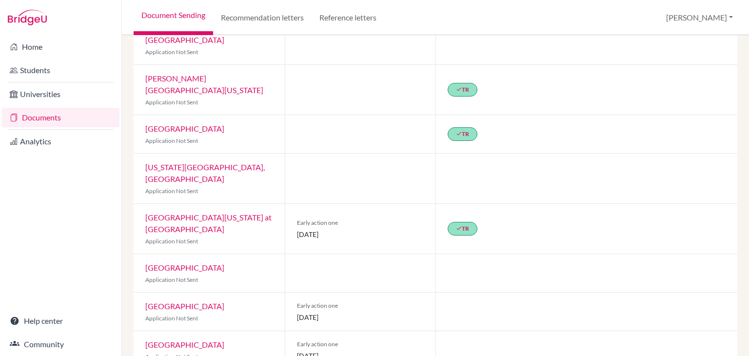
click at [212, 340] on link "[GEOGRAPHIC_DATA]" at bounding box center [184, 344] width 79 height 9
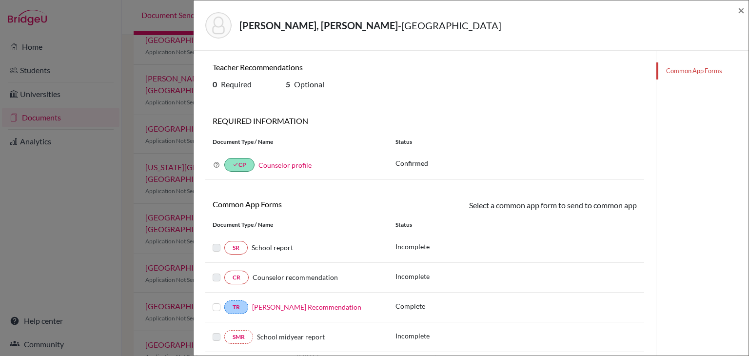
click at [219, 302] on label at bounding box center [217, 302] width 8 height 0
click at [0, 0] on input "checkbox" at bounding box center [0, 0] width 0 height 0
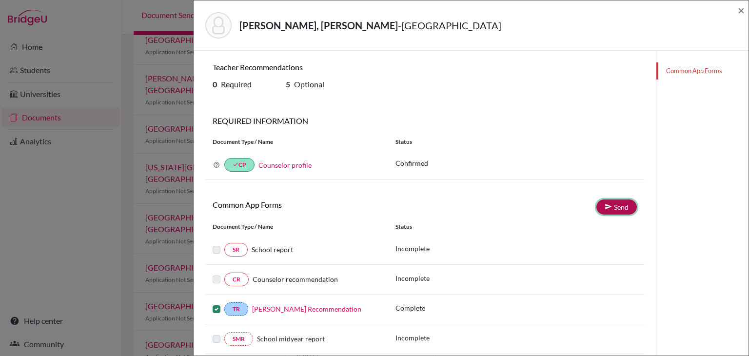
click at [605, 206] on icon at bounding box center [608, 206] width 7 height 7
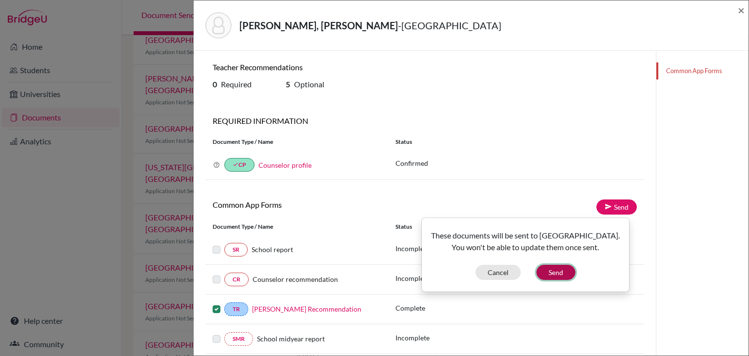
click at [551, 280] on button "Send" at bounding box center [556, 272] width 39 height 15
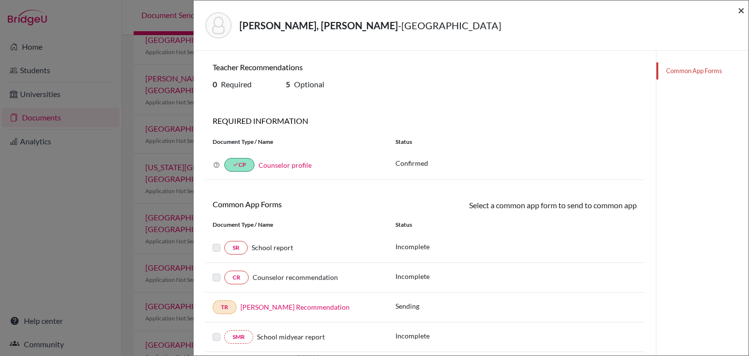
click at [739, 11] on span "×" at bounding box center [741, 10] width 7 height 14
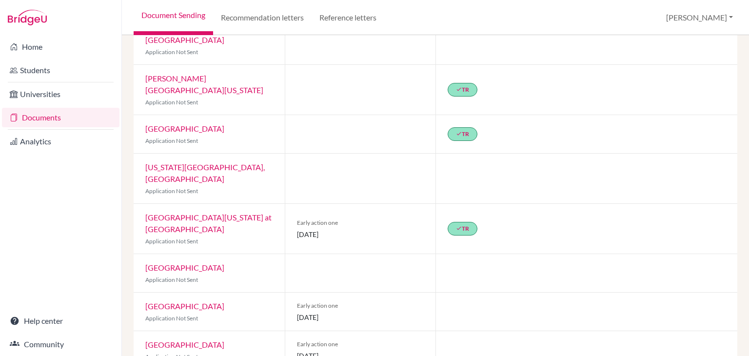
scroll to position [38, 0]
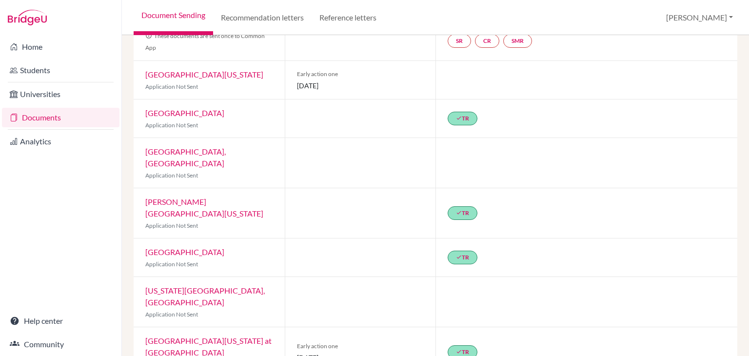
scroll to position [233, 0]
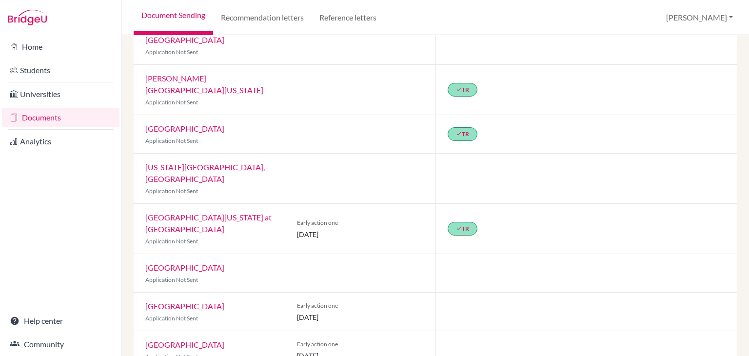
click at [200, 213] on link "[GEOGRAPHIC_DATA][US_STATE] at [GEOGRAPHIC_DATA]" at bounding box center [208, 223] width 126 height 21
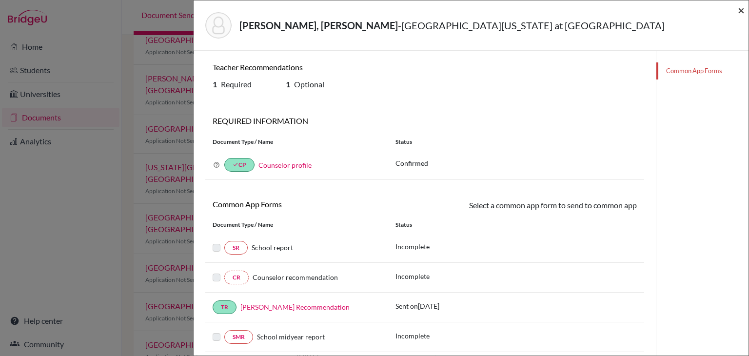
click at [739, 13] on span "×" at bounding box center [741, 10] width 7 height 14
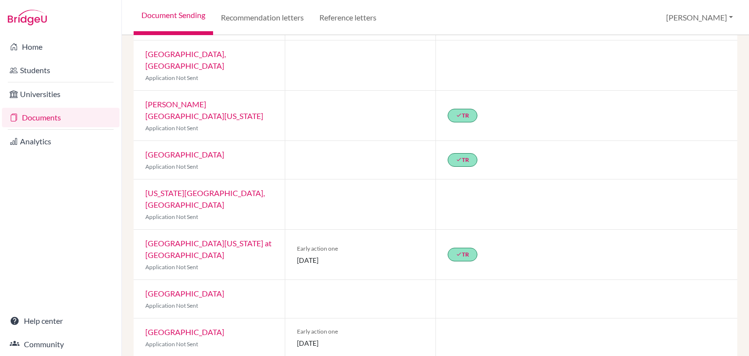
scroll to position [47, 0]
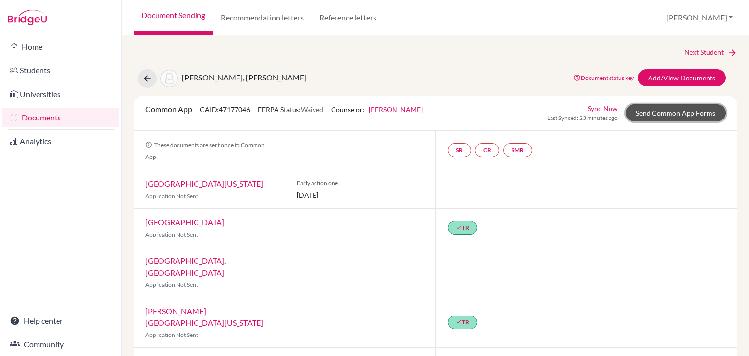
click at [701, 110] on link "Send Common App Forms" at bounding box center [676, 112] width 100 height 17
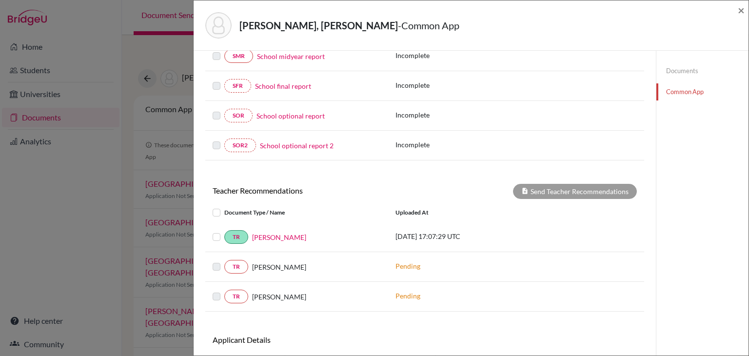
scroll to position [256, 0]
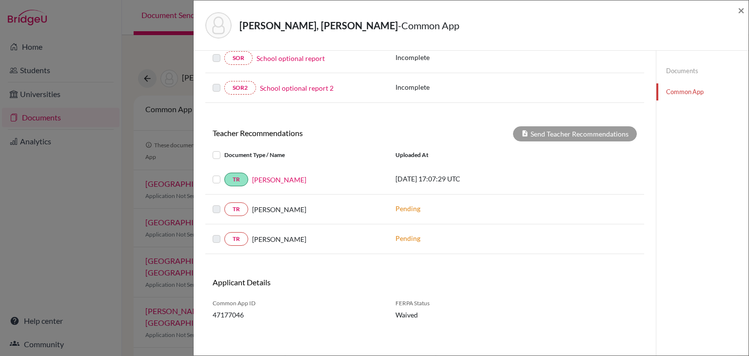
click at [139, 176] on div "[PERSON_NAME], [PERSON_NAME] - Common App × × REQUIRED INFORMATION Document Typ…" at bounding box center [374, 178] width 749 height 356
click at [749, 10] on div "[PERSON_NAME], [PERSON_NAME] - Common App × × REQUIRED INFORMATION Document Typ…" at bounding box center [471, 178] width 556 height 356
click at [746, 10] on div "[PERSON_NAME], [PERSON_NAME] - Common App ×" at bounding box center [471, 25] width 555 height 50
click at [739, 10] on span "×" at bounding box center [741, 10] width 7 height 14
